Goal: Task Accomplishment & Management: Manage account settings

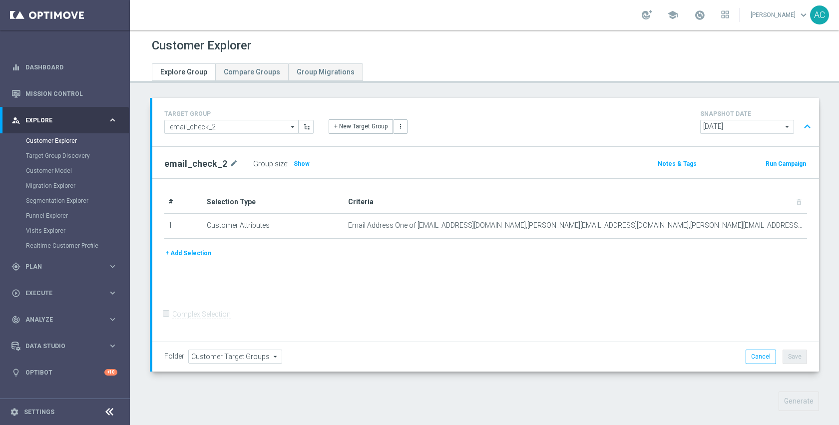
scroll to position [408, 0]
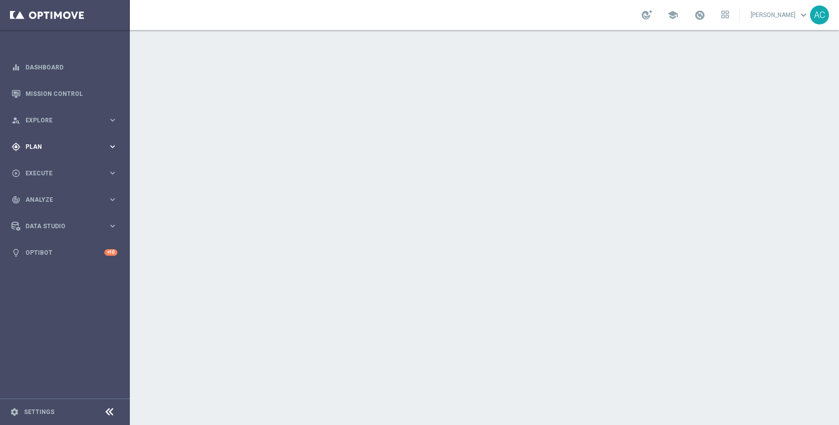
click at [47, 150] on div "gps_fixed Plan" at bounding box center [59, 146] width 96 height 9
click at [45, 167] on link "Target Groups" at bounding box center [65, 167] width 78 height 8
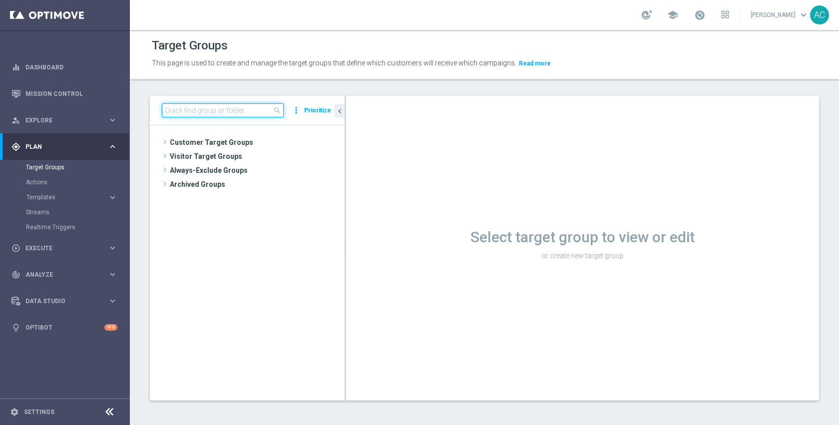
click at [251, 110] on input at bounding box center [223, 110] width 122 height 14
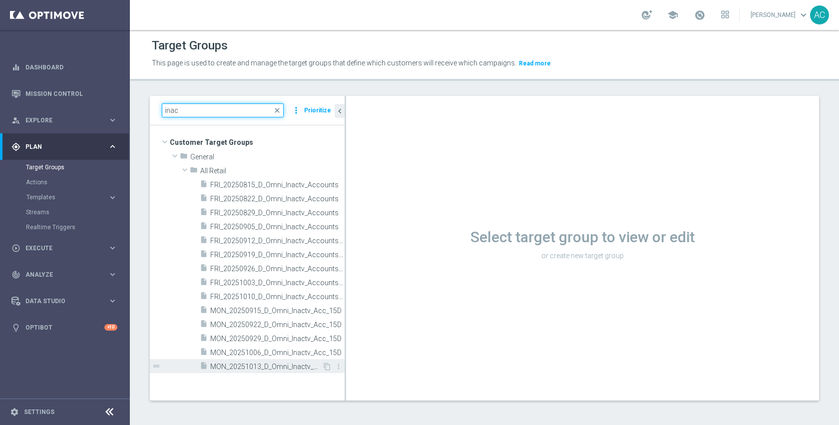
type input "inac"
click at [270, 368] on span "MON_20251013_D_Omni_Inactv_Acc_15D" at bounding box center [266, 367] width 112 height 8
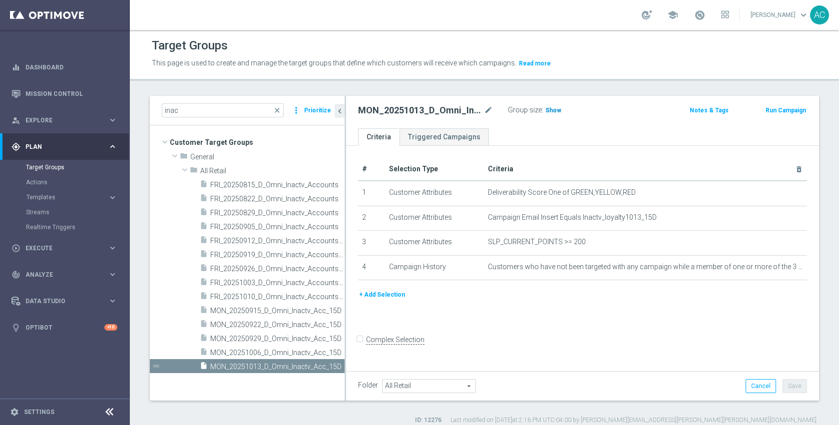
click at [552, 115] on h3 "Show" at bounding box center [554, 110] width 18 height 11
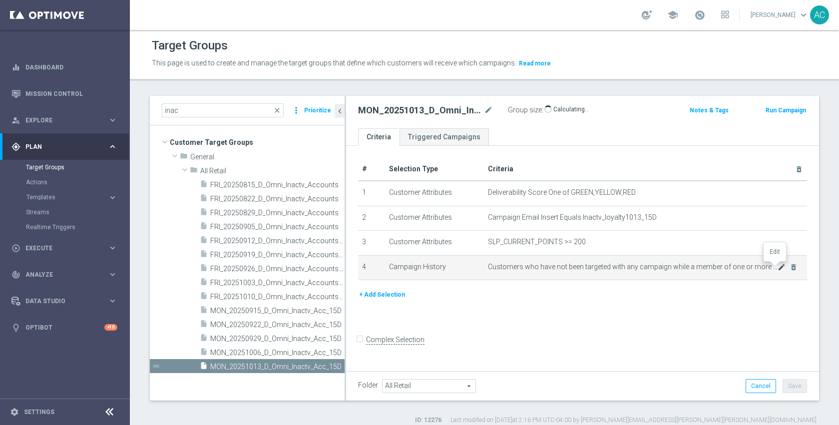
click at [778, 264] on icon "mode_edit" at bounding box center [782, 267] width 8 height 8
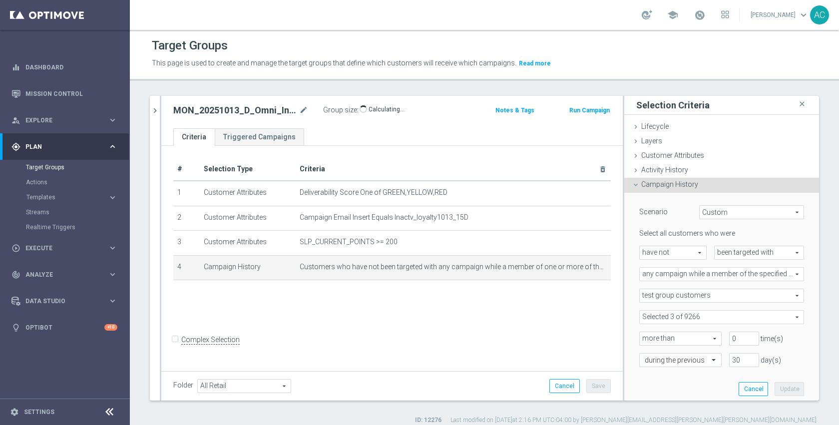
click at [697, 314] on span at bounding box center [722, 317] width 164 height 13
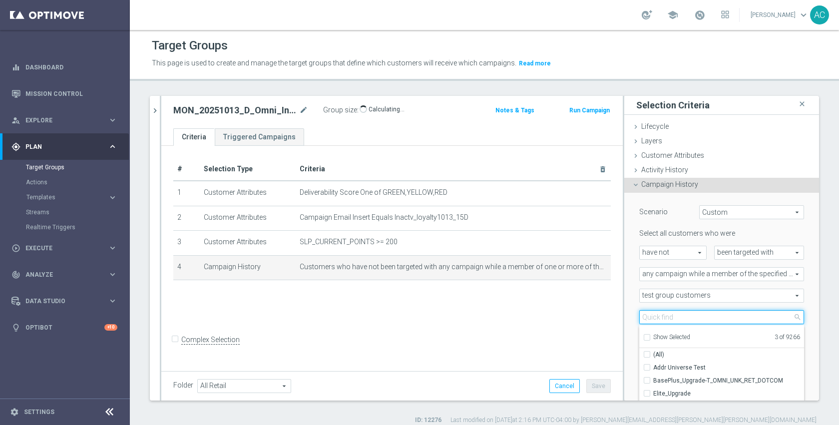
click at [697, 314] on input "search" at bounding box center [722, 317] width 165 height 14
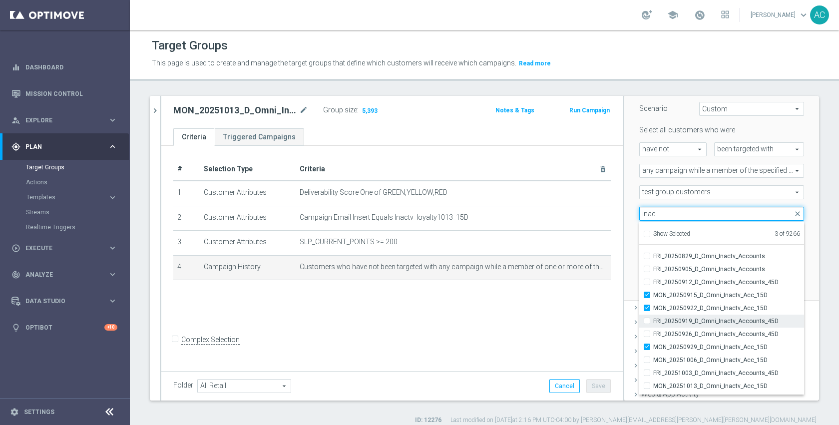
scroll to position [45, 0]
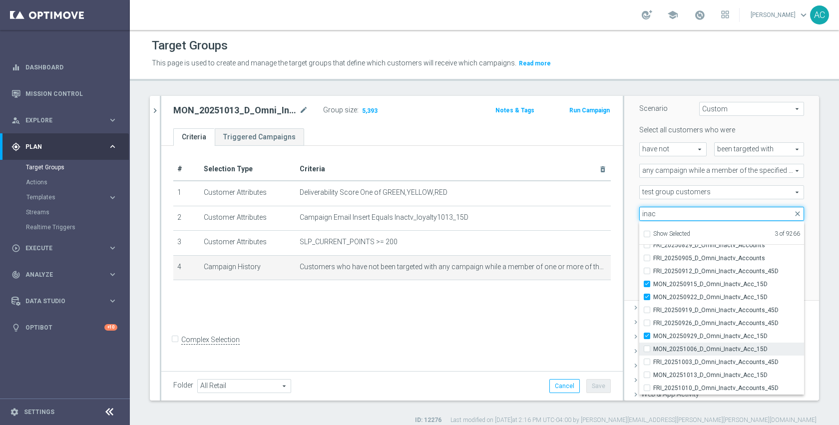
type input "inac"
click at [715, 351] on span "MON_20251006_D_Omni_Inactv_Acc_15D" at bounding box center [728, 349] width 151 height 8
click at [653, 351] on input "MON_20251006_D_Omni_Inactv_Acc_15D" at bounding box center [650, 349] width 6 height 6
checkbox input "true"
type input "Selected 4 of 9266"
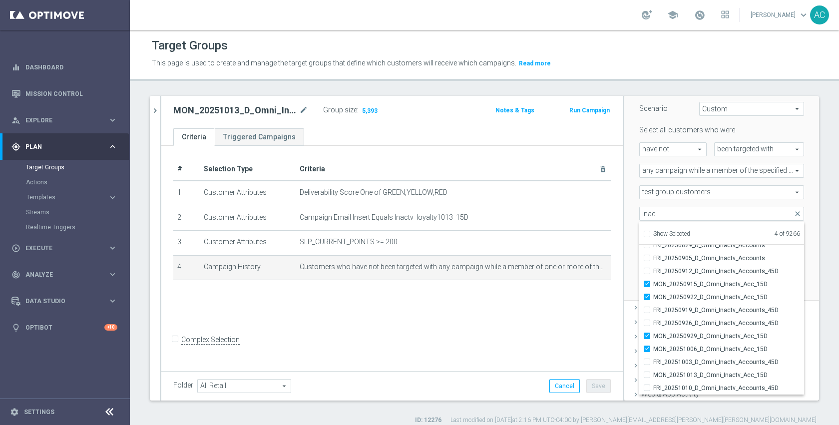
click at [794, 261] on div "30 day(s)" at bounding box center [767, 257] width 90 height 14
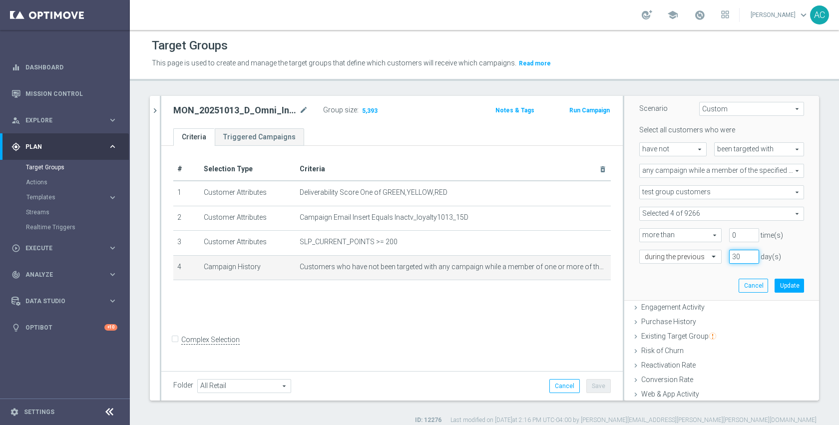
click at [729, 258] on input "30" at bounding box center [744, 257] width 30 height 14
type input "40"
click at [775, 287] on button "Update" at bounding box center [789, 286] width 29 height 14
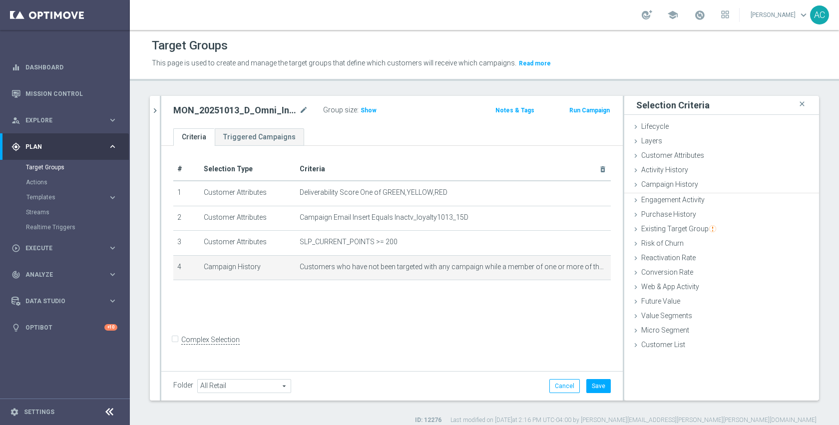
scroll to position [0, 0]
click at [371, 111] on span "Show" at bounding box center [369, 110] width 16 height 7
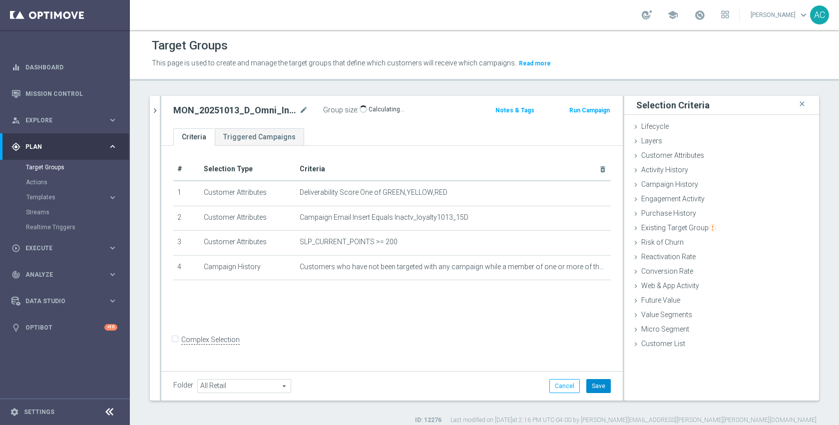
click at [589, 387] on button "Save" at bounding box center [599, 386] width 24 height 14
click at [483, 316] on div "# Selection Type Criteria delete_forever 1 Customer Attributes Deliverability S…" at bounding box center [392, 257] width 462 height 223
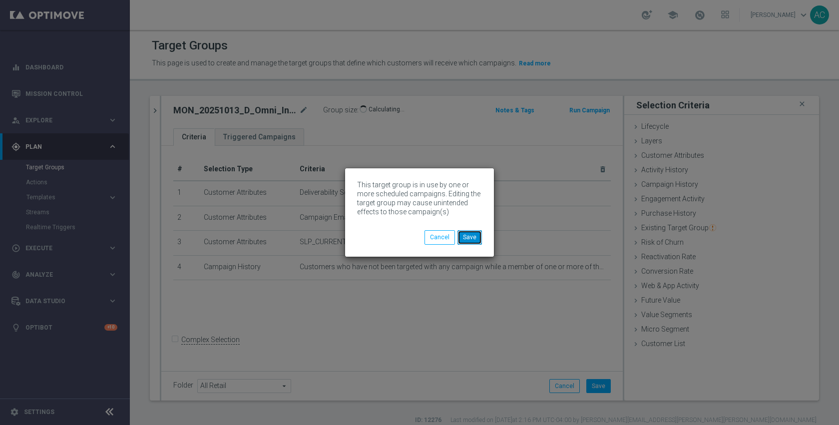
click at [472, 240] on button "Save" at bounding box center [470, 237] width 24 height 14
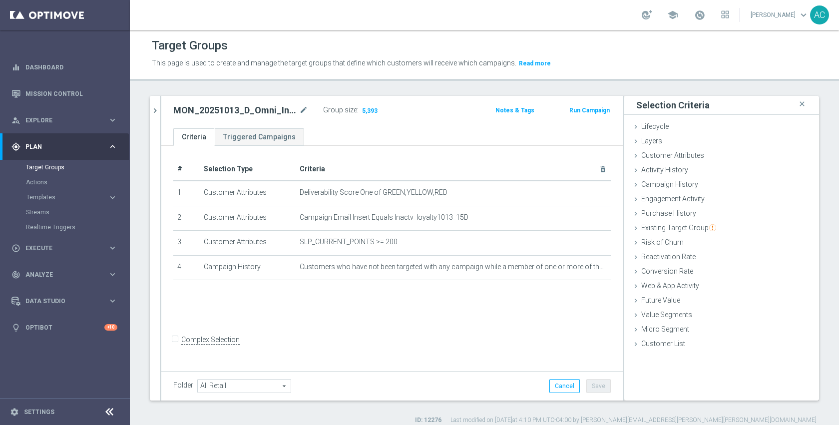
click at [367, 115] on span "5,393" at bounding box center [369, 111] width 17 height 9
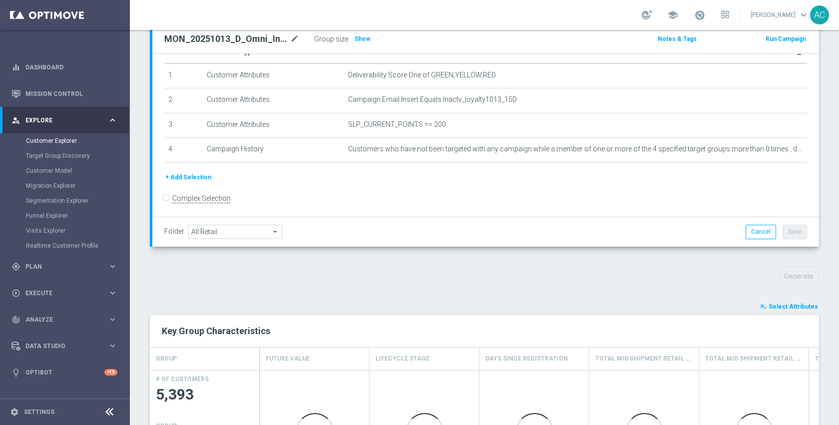
scroll to position [125, 0]
click at [769, 308] on span "Select Attributes" at bounding box center [793, 306] width 49 height 7
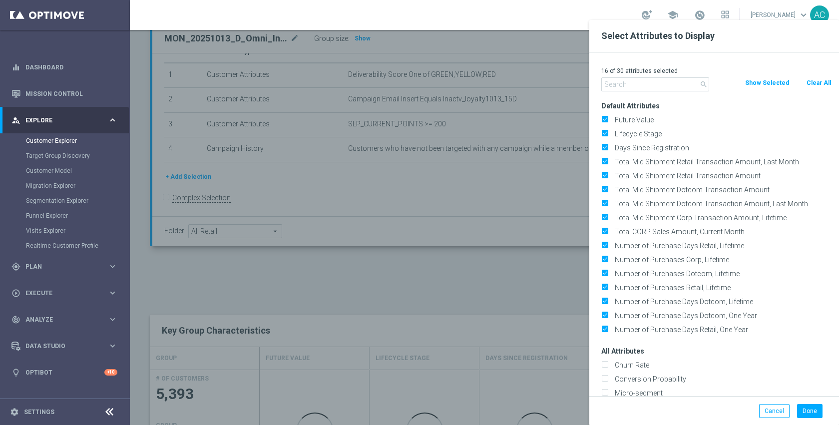
click at [825, 83] on button "Clear All" at bounding box center [819, 82] width 26 height 11
checkbox input "false"
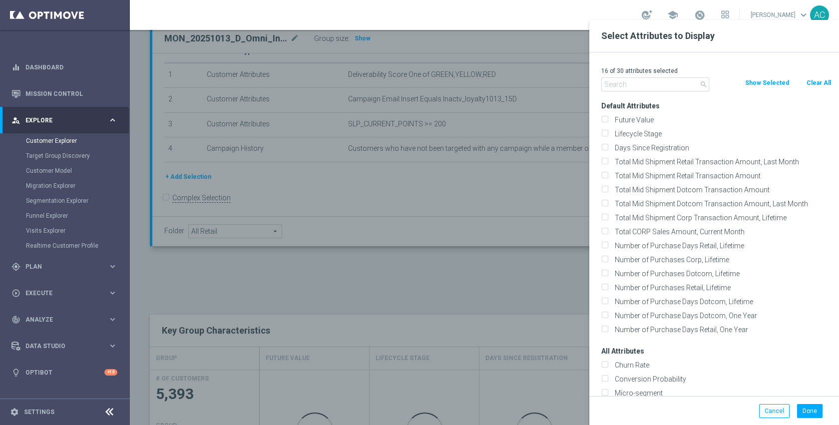
checkbox input "false"
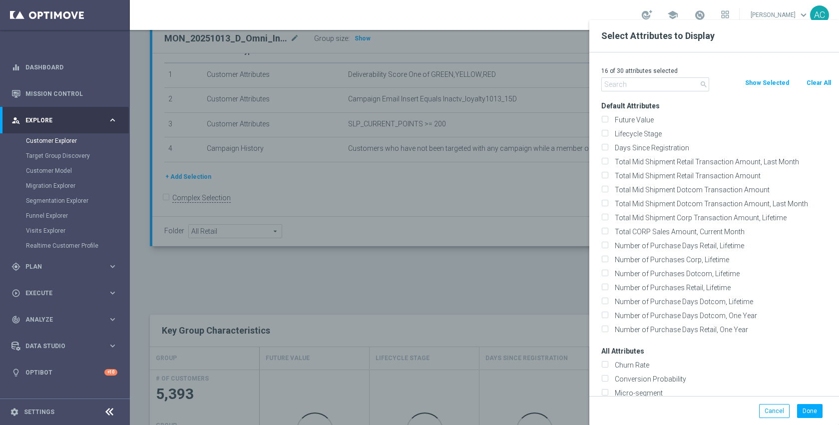
checkbox input "false"
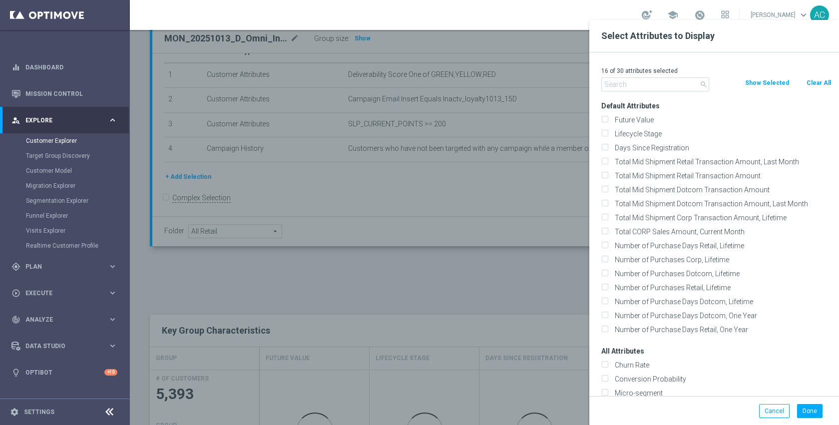
checkbox input "false"
click at [639, 81] on input "text" at bounding box center [656, 84] width 108 height 14
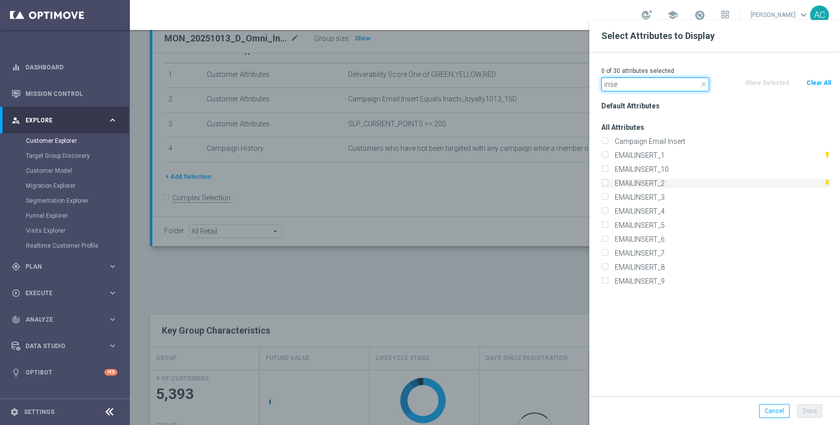
type input "inse"
click at [645, 187] on label "EMAILINSERT_2" at bounding box center [718, 183] width 212 height 9
click at [608, 187] on input "EMAILINSERT_2" at bounding box center [605, 184] width 6 height 6
checkbox input "true"
click at [808, 408] on button "Done" at bounding box center [809, 411] width 25 height 14
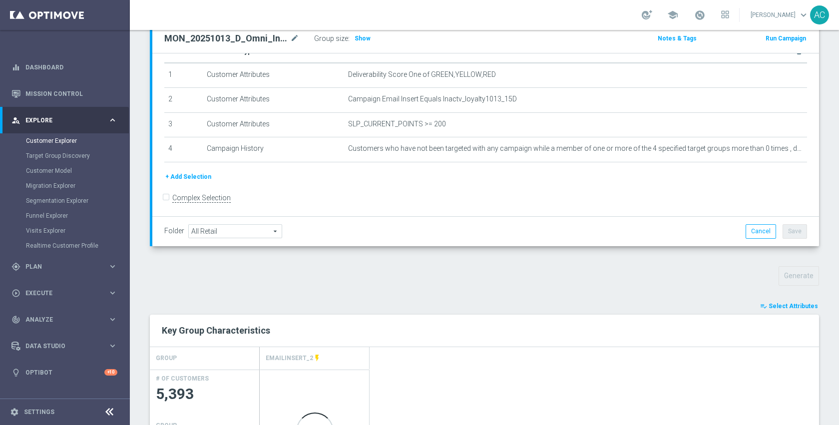
scroll to position [289, 0]
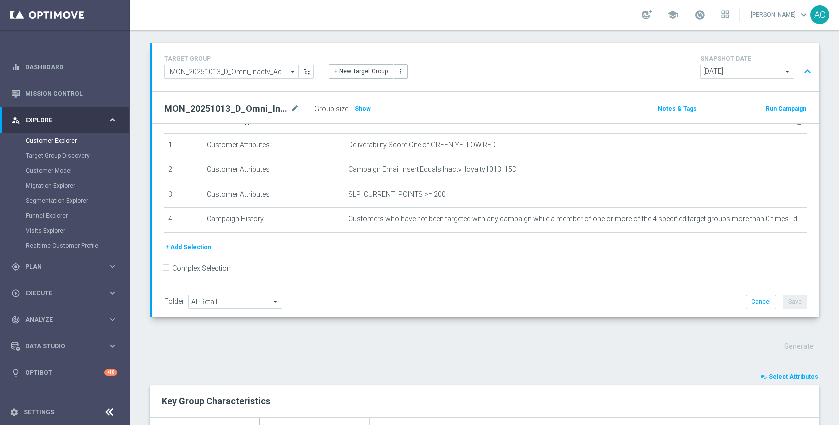
scroll to position [51, 0]
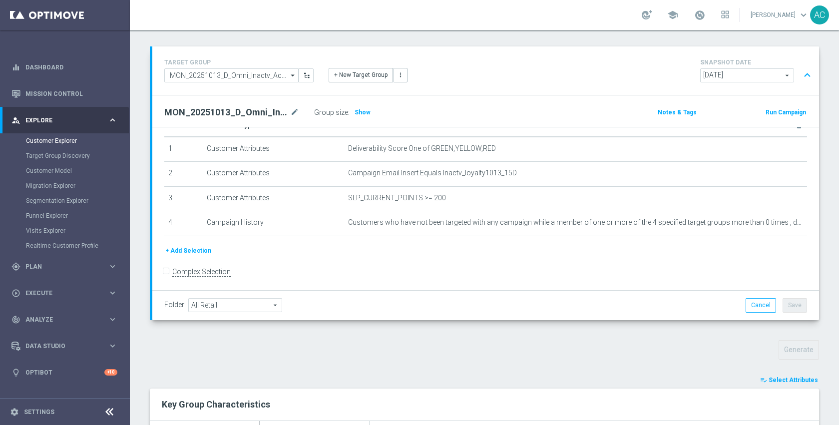
click at [195, 251] on button "+ Add Selection" at bounding box center [188, 250] width 48 height 11
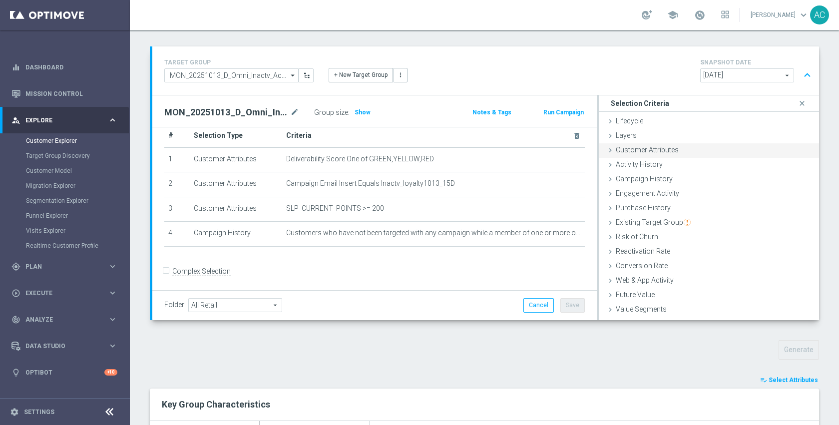
click at [658, 143] on div "Customer Attributes done" at bounding box center [709, 150] width 220 height 15
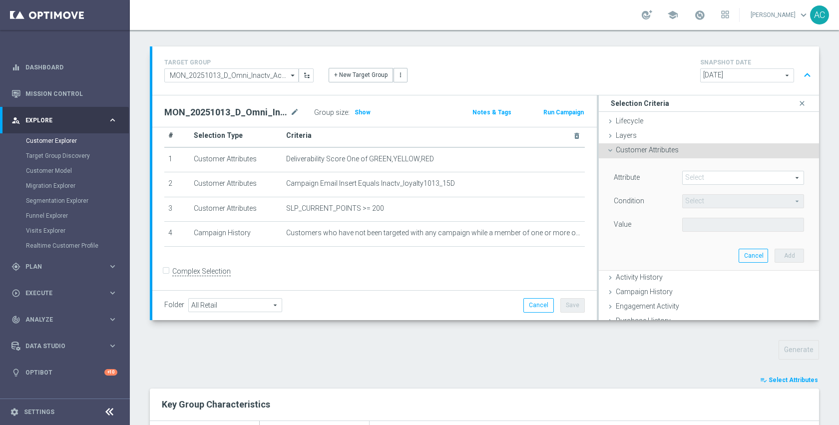
click at [686, 174] on span at bounding box center [743, 177] width 121 height 13
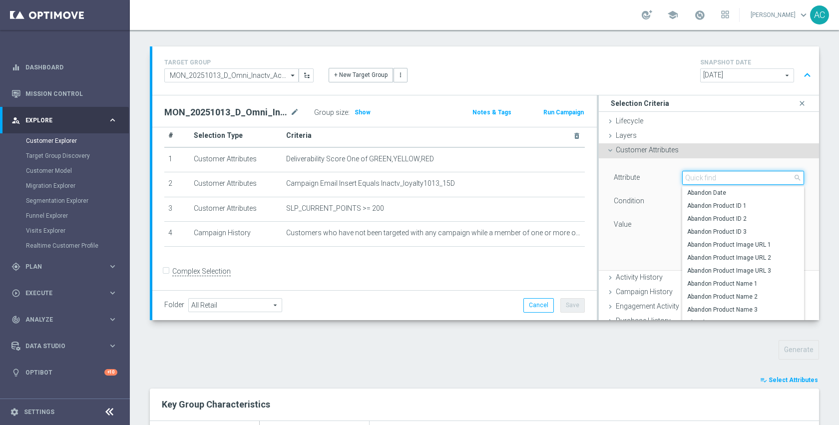
click at [686, 174] on input "search" at bounding box center [743, 178] width 122 height 14
type input "inse"
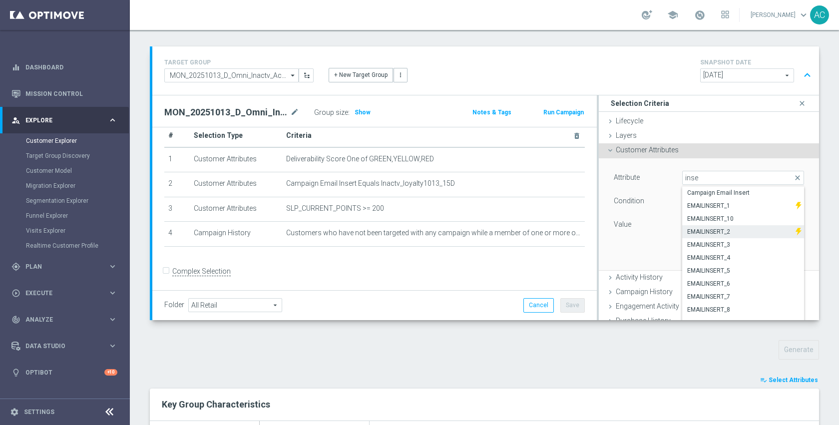
click at [712, 232] on span "EMAILINSERT_2" at bounding box center [738, 232] width 103 height 8
type input "EMAILINSERT_2"
type input "Equals"
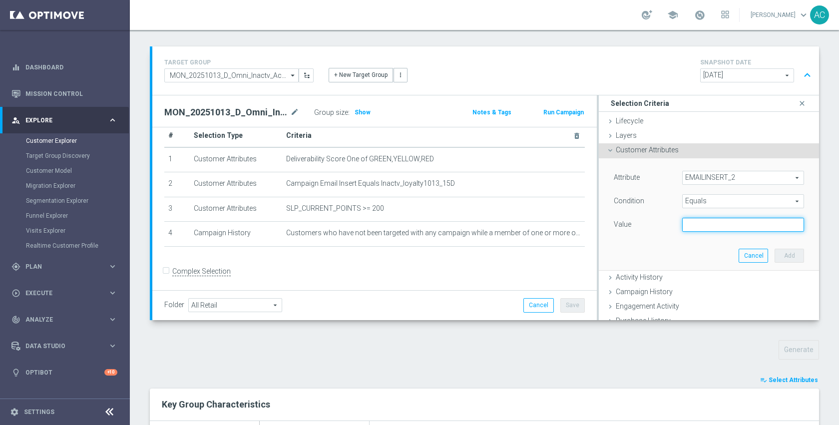
click at [704, 225] on input "text" at bounding box center [743, 225] width 122 height 14
type input "[DATE]"
click at [777, 250] on button "Add" at bounding box center [789, 256] width 29 height 14
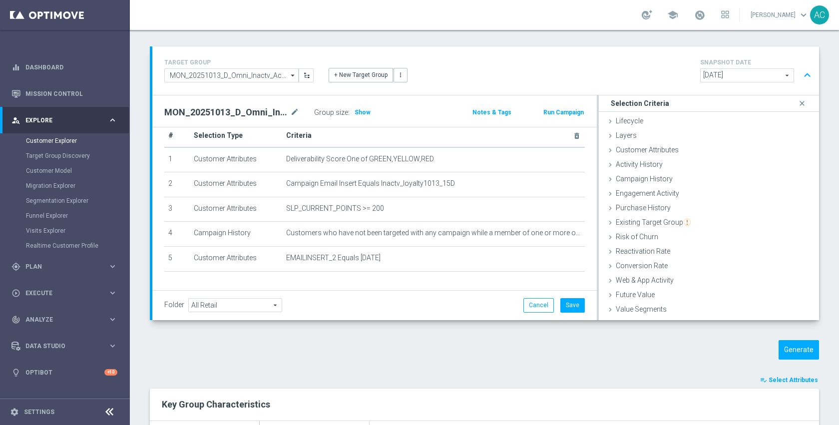
click at [787, 348] on button "Generate" at bounding box center [799, 349] width 40 height 19
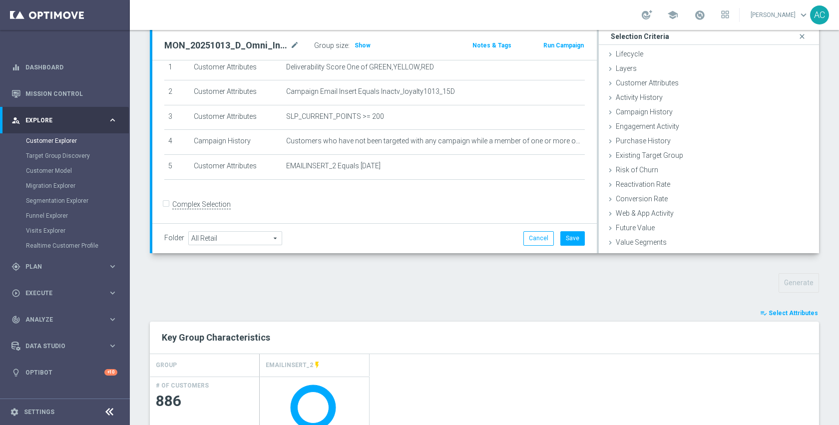
scroll to position [108, 0]
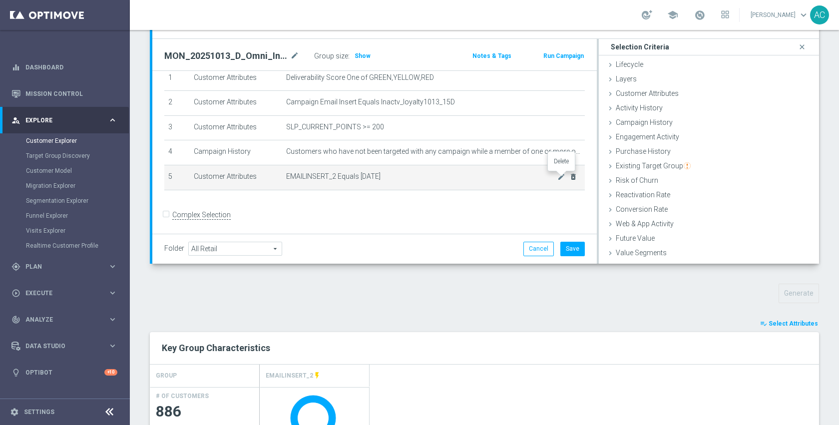
click at [570, 179] on icon "delete_forever" at bounding box center [574, 177] width 8 height 8
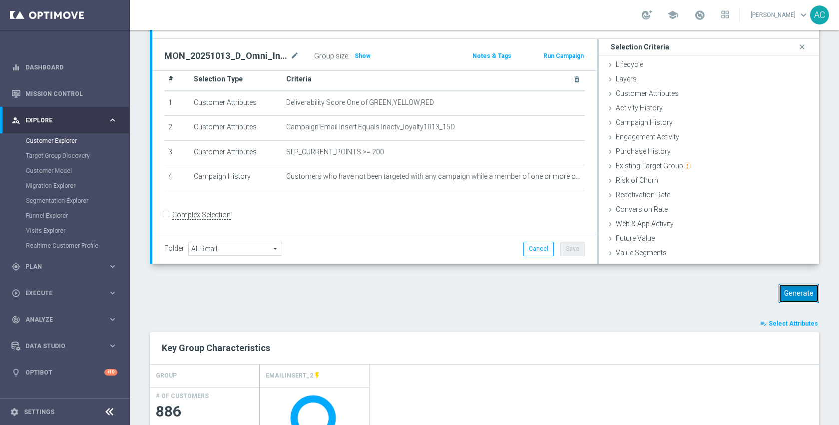
click at [792, 299] on button "Generate" at bounding box center [799, 293] width 40 height 19
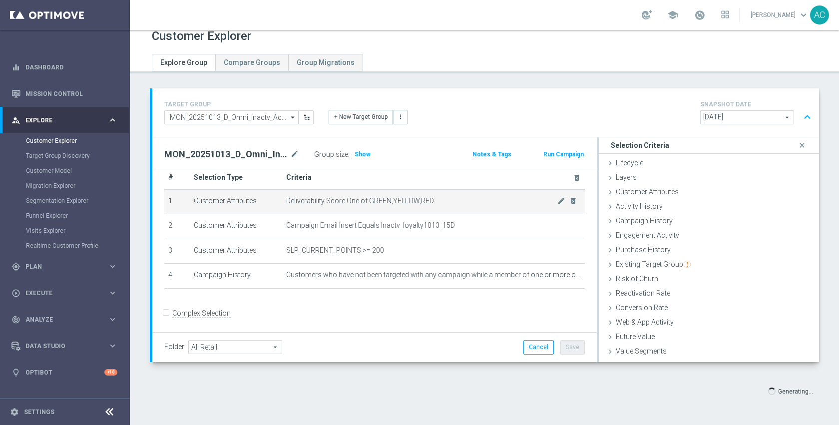
scroll to position [108, 0]
